Goal: Complete application form: Complete application form

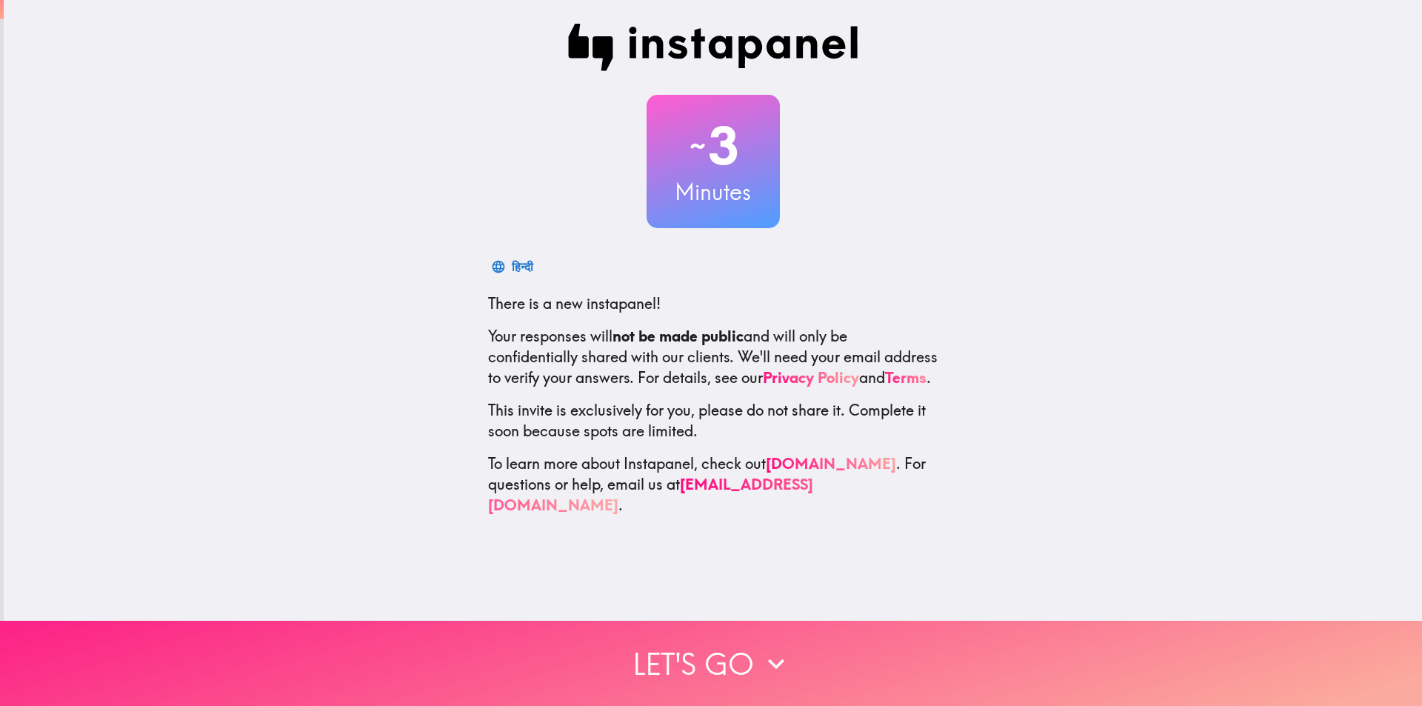
click at [707, 660] on button "Let's go" at bounding box center [711, 663] width 1422 height 85
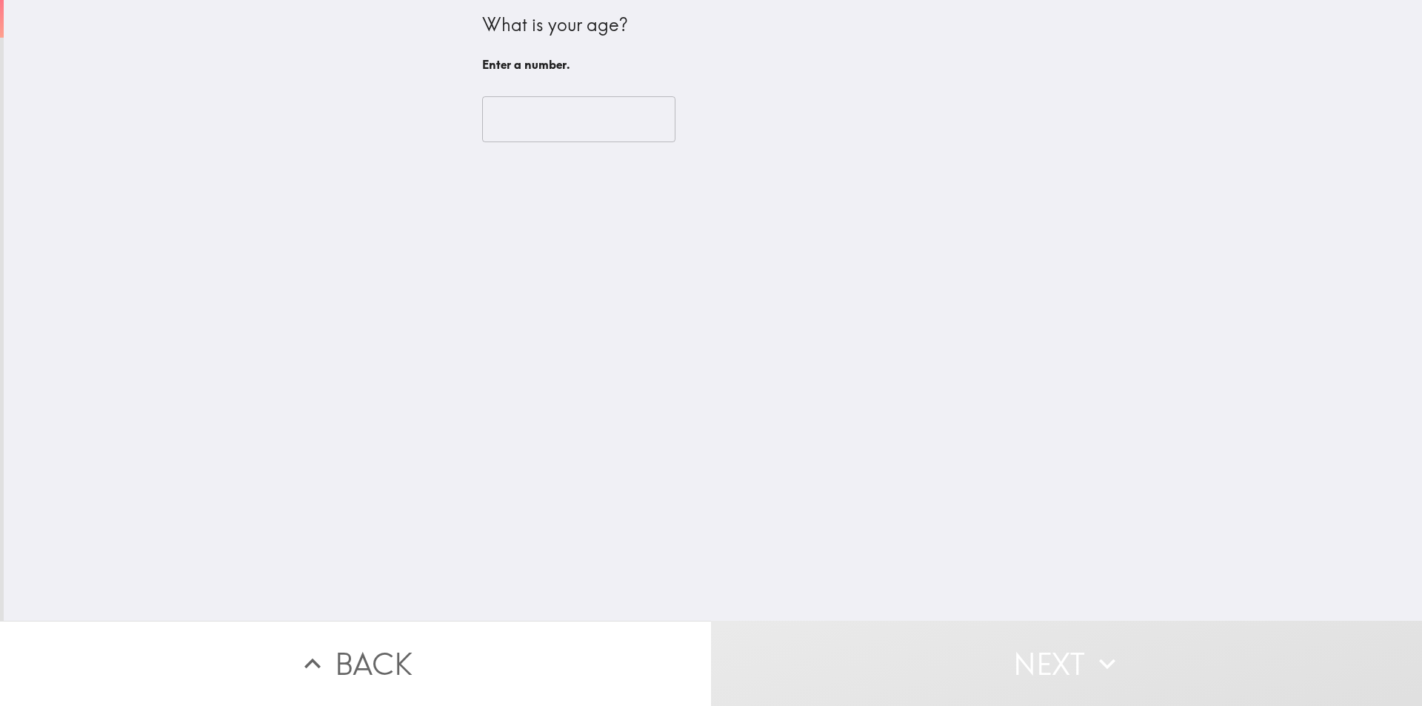
click at [527, 121] on input "number" at bounding box center [578, 119] width 193 height 46
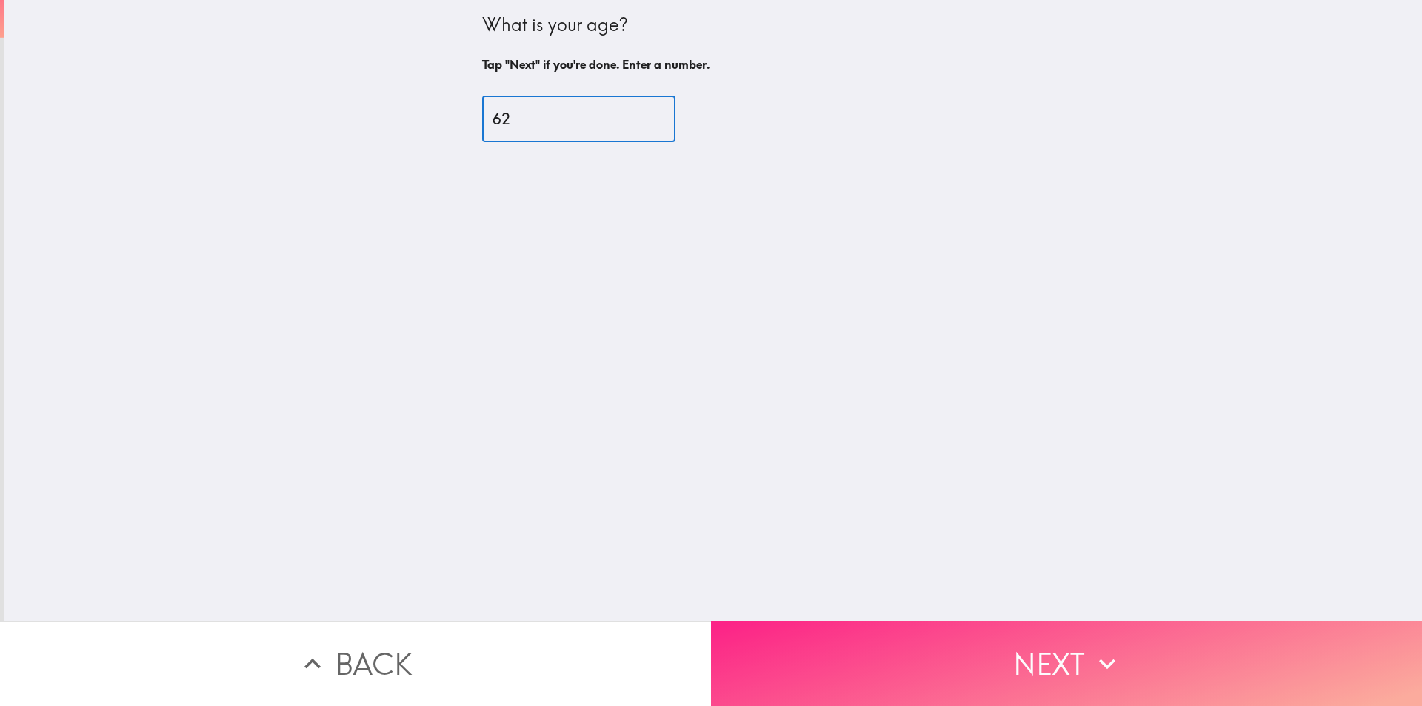
type input "62"
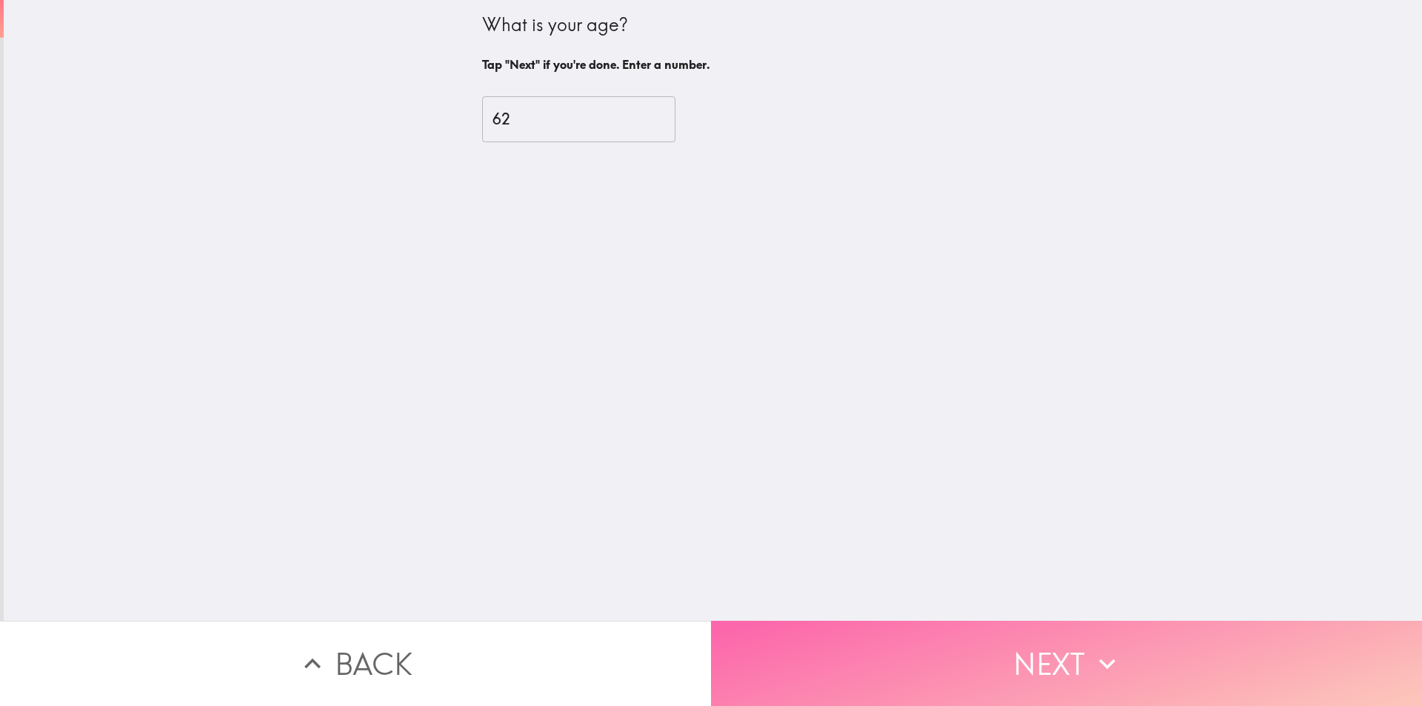
click at [1080, 656] on button "Next" at bounding box center [1066, 663] width 711 height 85
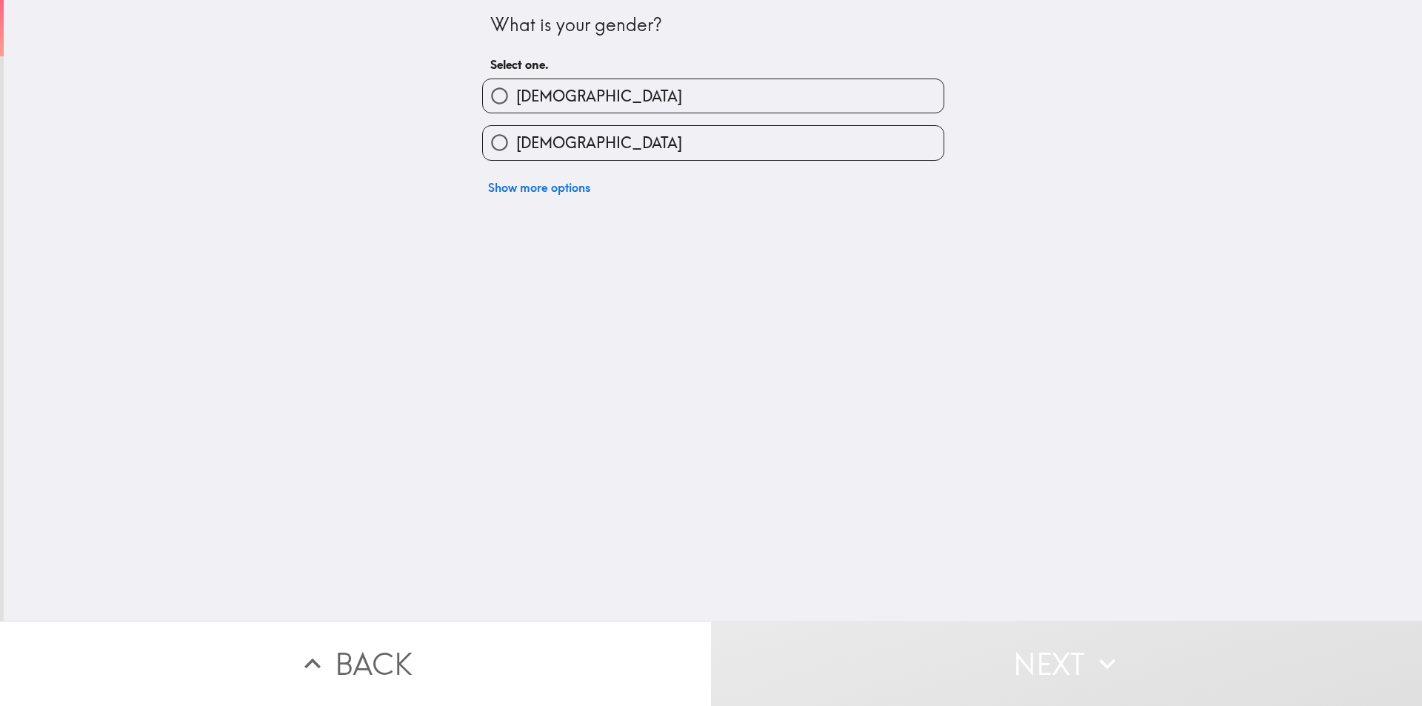
click at [688, 131] on label "[DEMOGRAPHIC_DATA]" at bounding box center [713, 142] width 461 height 33
click at [516, 131] on input "[DEMOGRAPHIC_DATA]" at bounding box center [499, 142] width 33 height 33
radio input "true"
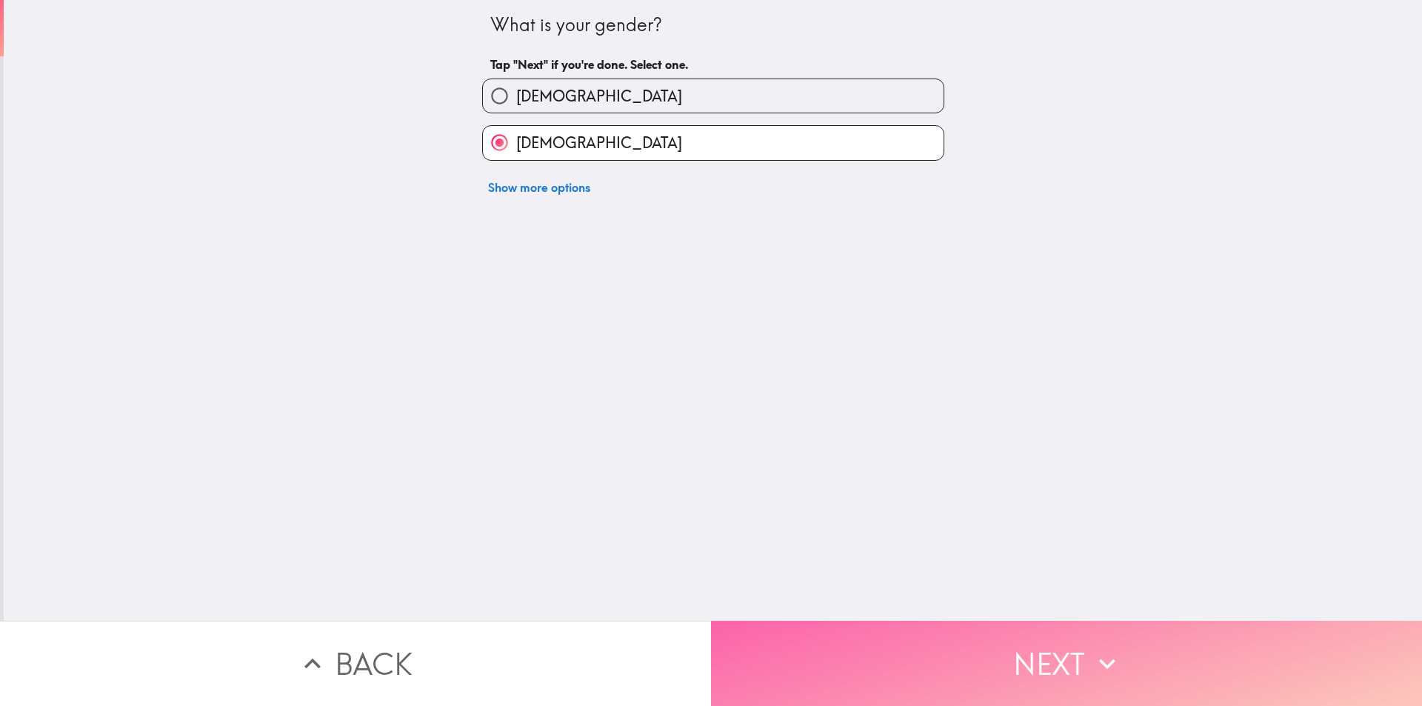
click at [1074, 639] on button "Next" at bounding box center [1066, 663] width 711 height 85
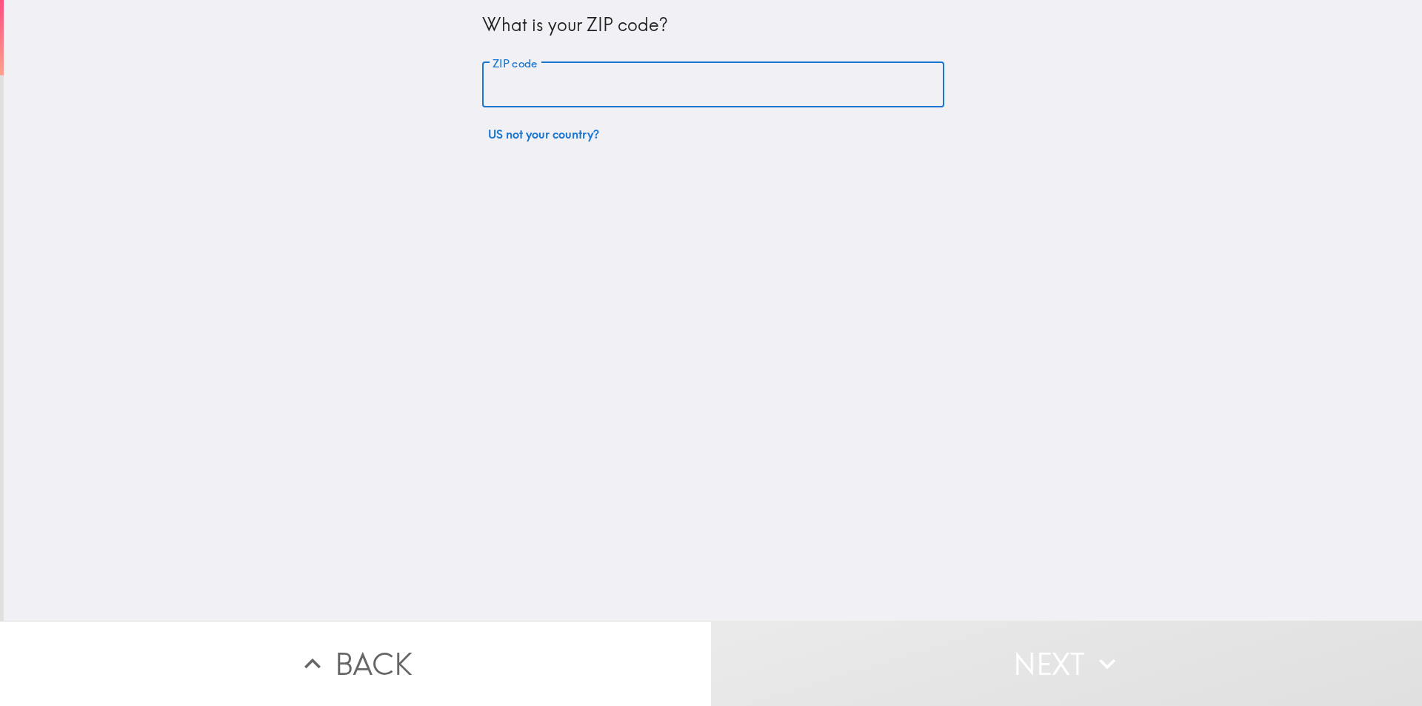
click at [522, 88] on input "ZIP code" at bounding box center [713, 85] width 462 height 46
type input "02747"
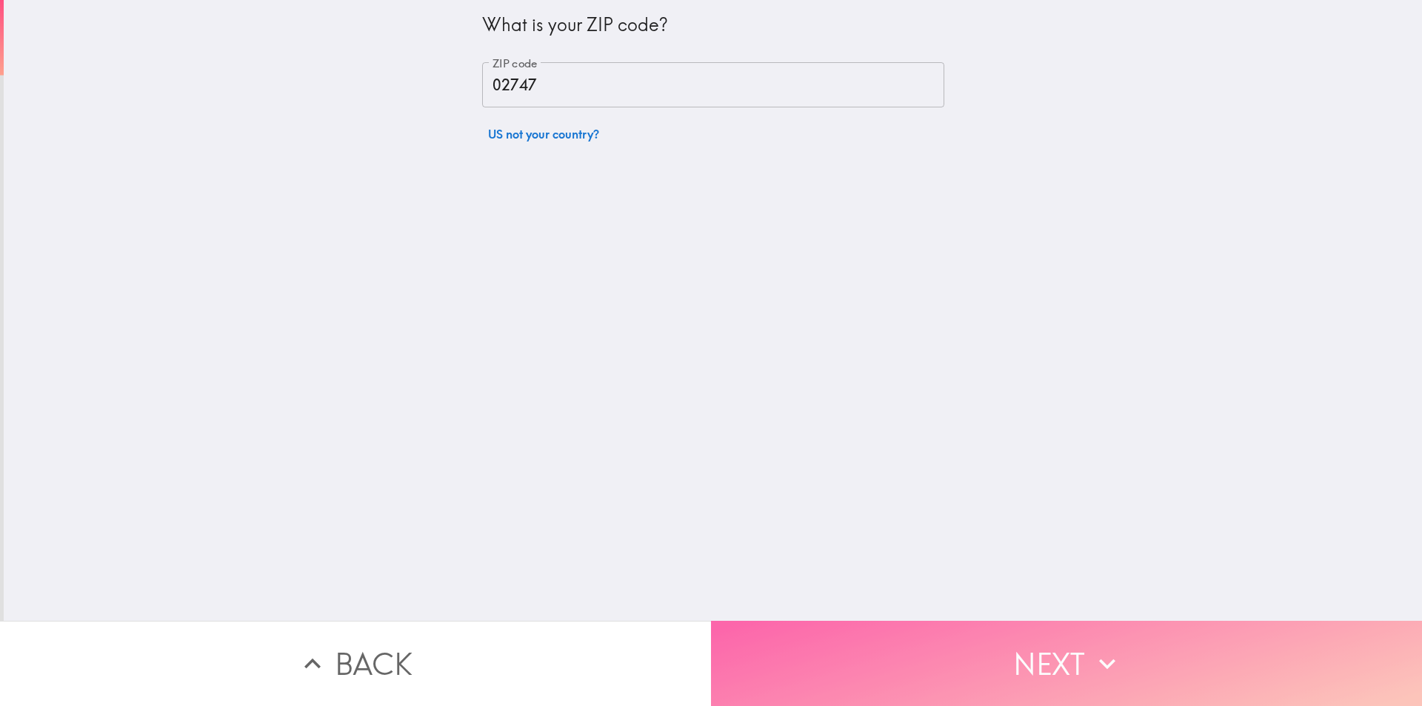
click at [975, 652] on button "Next" at bounding box center [1066, 663] width 711 height 85
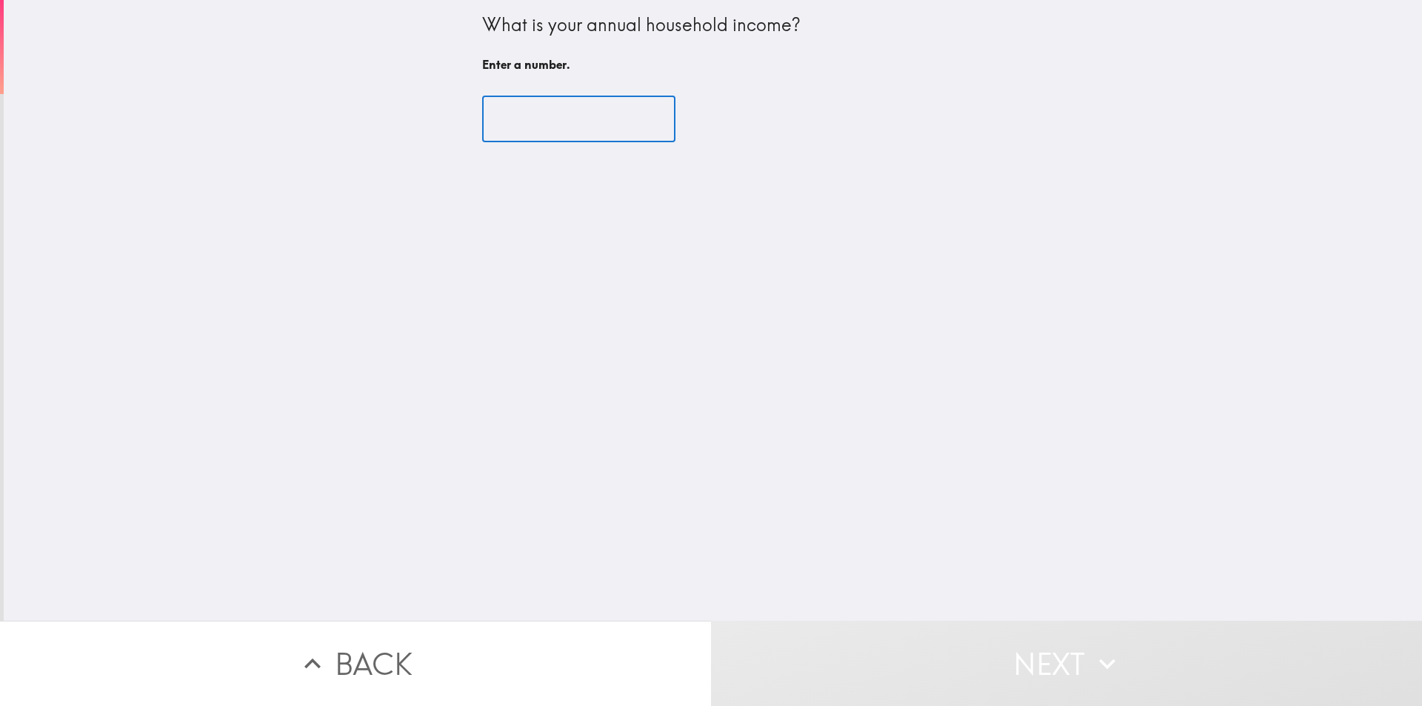
click at [548, 104] on input "number" at bounding box center [578, 119] width 193 height 46
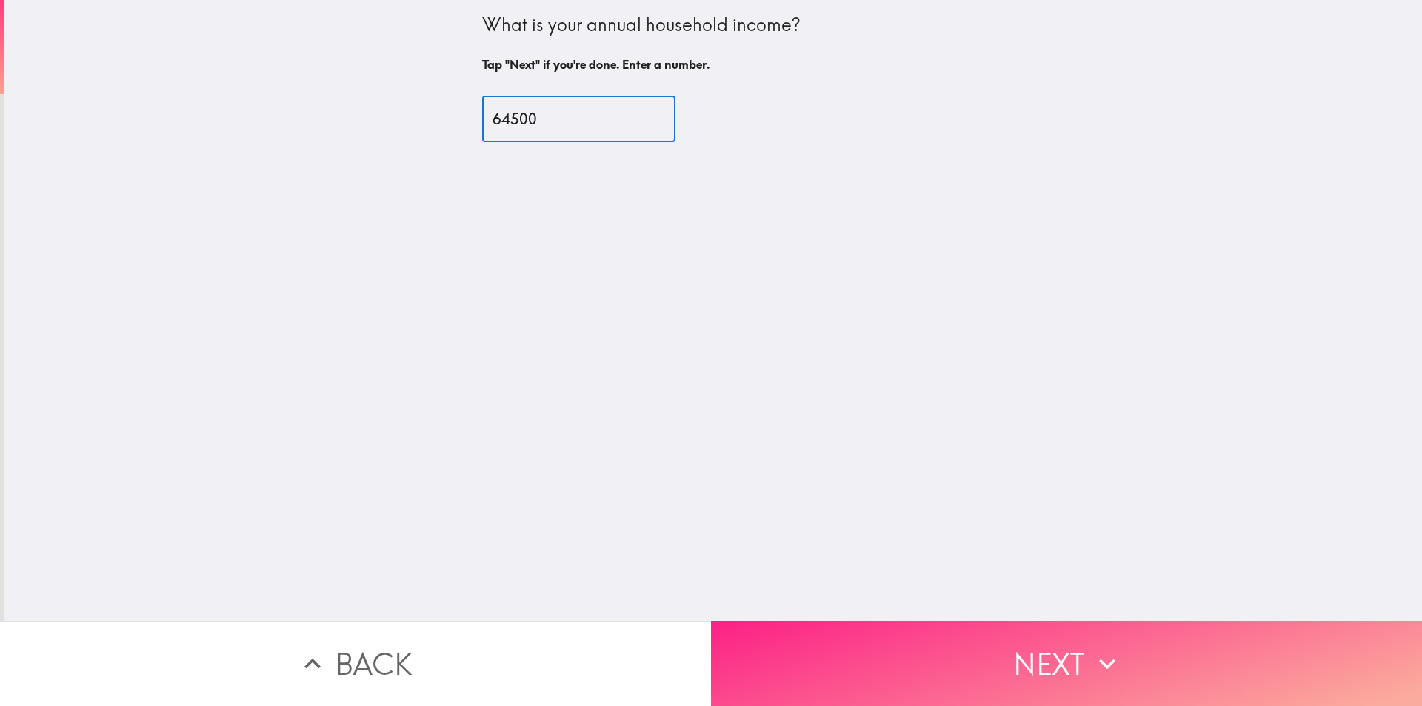
type input "64500"
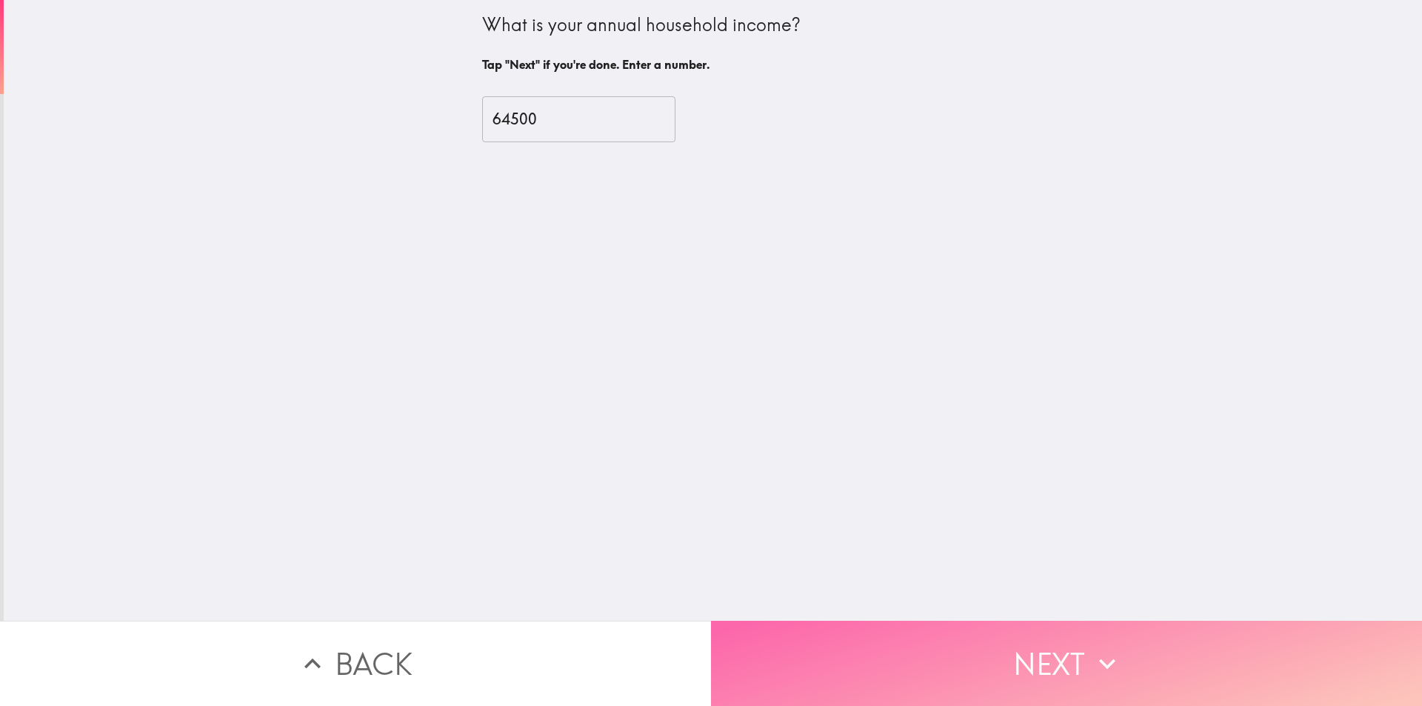
click at [1073, 651] on button "Next" at bounding box center [1066, 663] width 711 height 85
